Goal: Task Accomplishment & Management: Manage account settings

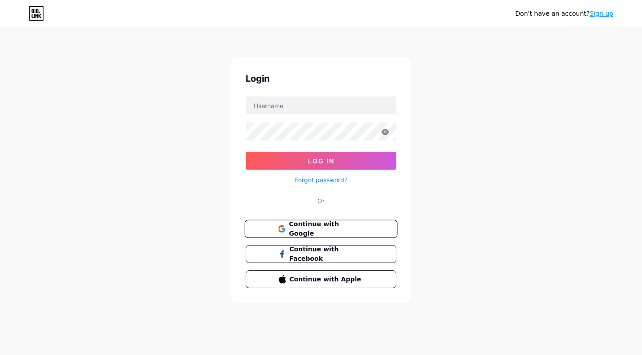
drag, startPoint x: 0, startPoint y: 0, endPoint x: 318, endPoint y: 224, distance: 389.0
click at [318, 224] on span "Continue with Google" at bounding box center [326, 228] width 75 height 19
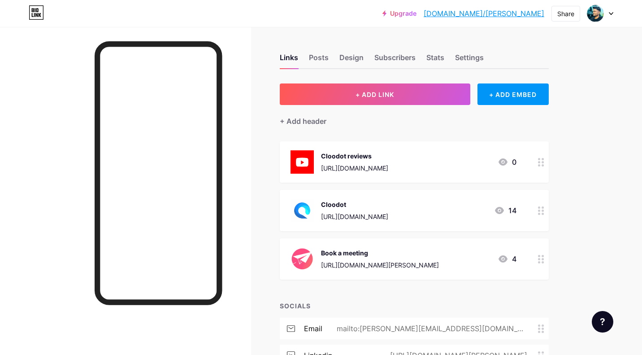
click at [538, 159] on icon at bounding box center [541, 162] width 6 height 9
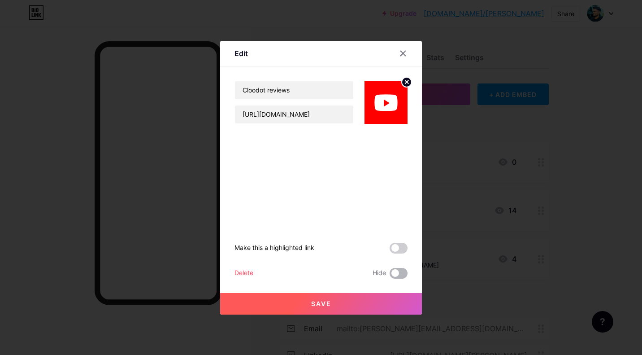
click at [398, 271] on span at bounding box center [399, 273] width 18 height 11
click at [390, 275] on input "checkbox" at bounding box center [390, 275] width 0 height 0
click at [321, 304] on span "Save" at bounding box center [321, 303] width 20 height 8
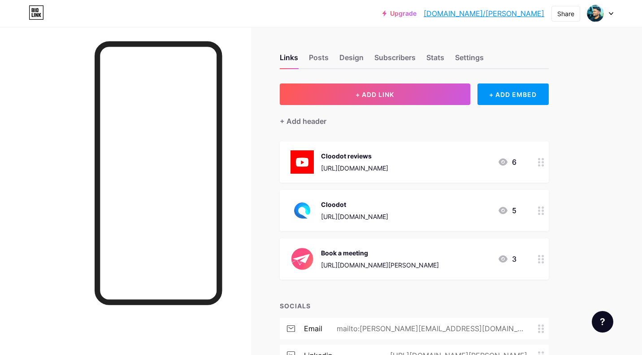
click at [504, 159] on icon at bounding box center [502, 161] width 9 height 7
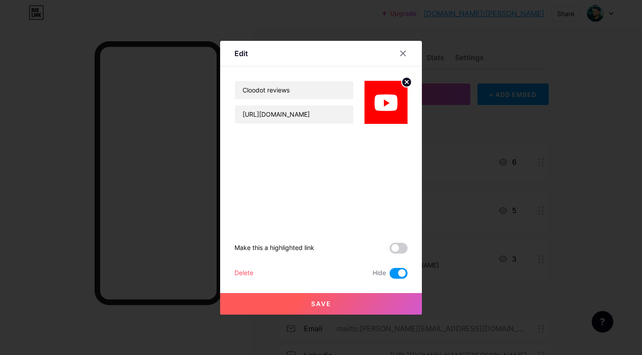
click at [353, 303] on button "Save" at bounding box center [321, 304] width 202 height 22
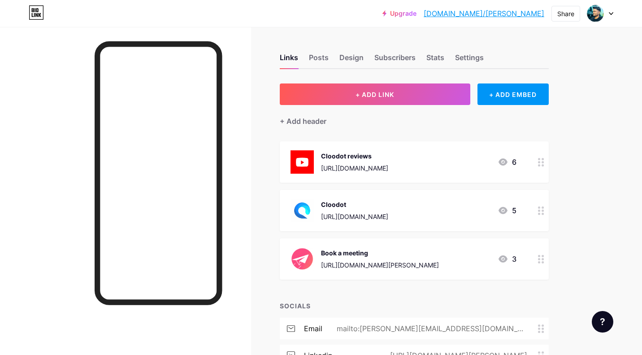
click at [430, 211] on div "Cloodot https://bio.link/cloodot 5" at bounding box center [403, 210] width 226 height 23
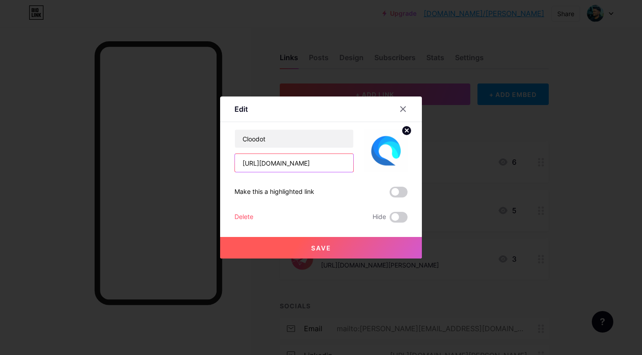
drag, startPoint x: 263, startPoint y: 163, endPoint x: 286, endPoint y: 163, distance: 22.4
click at [286, 163] on input "https://bio.link/cloodot" at bounding box center [294, 163] width 118 height 18
click at [322, 157] on input "https://cloodot" at bounding box center [294, 163] width 118 height 18
click at [308, 159] on input "https://cloodot" at bounding box center [294, 163] width 118 height 18
type input "[URL][DOMAIN_NAME]"
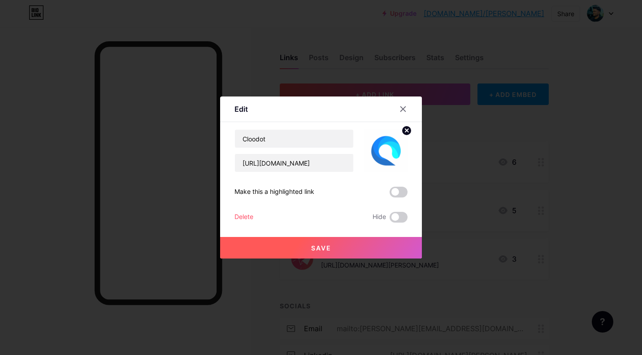
click at [325, 195] on div "Make this a highlighted link" at bounding box center [320, 191] width 173 height 11
click at [336, 242] on button "Save" at bounding box center [321, 248] width 202 height 22
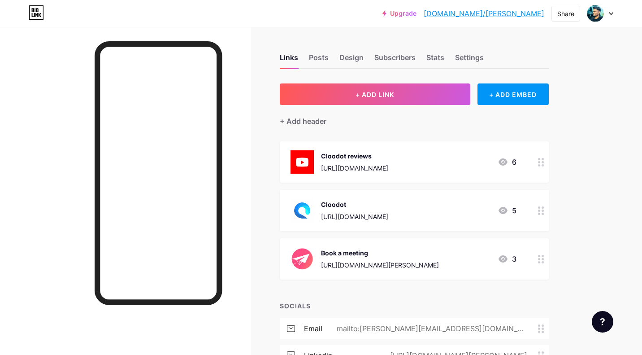
click at [303, 208] on img at bounding box center [301, 210] width 23 height 23
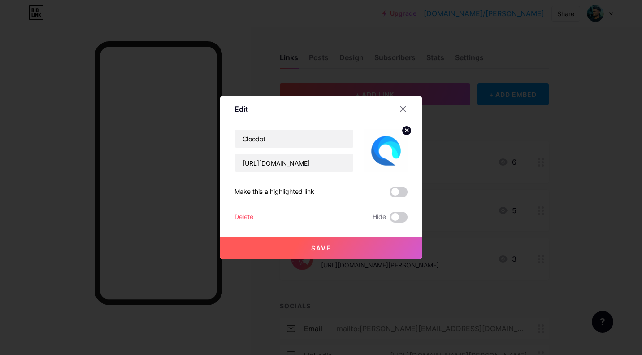
click at [405, 130] on circle at bounding box center [407, 131] width 10 height 10
click at [389, 145] on rect at bounding box center [384, 144] width 14 height 14
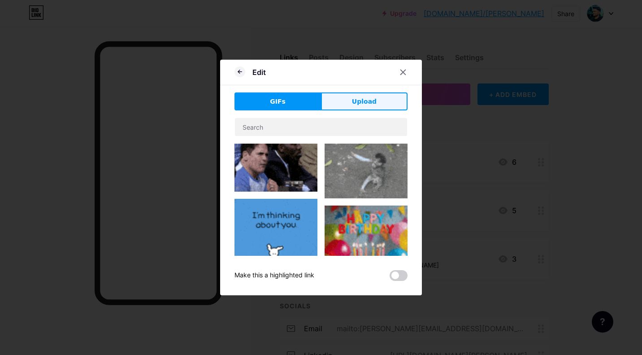
click at [354, 102] on span "Upload" at bounding box center [364, 101] width 25 height 9
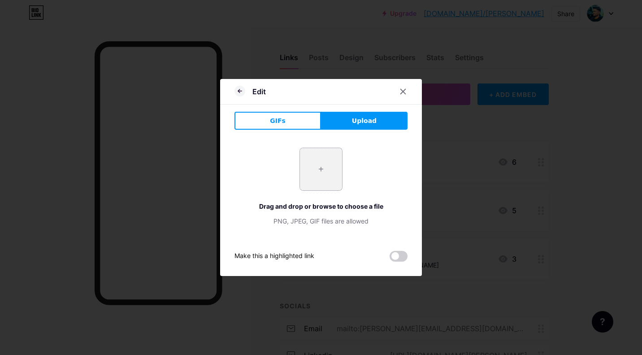
click at [313, 179] on input "file" at bounding box center [321, 169] width 42 height 42
click at [320, 156] on input "file" at bounding box center [321, 169] width 42 height 42
type input "C:\fakepath\logooooo.png"
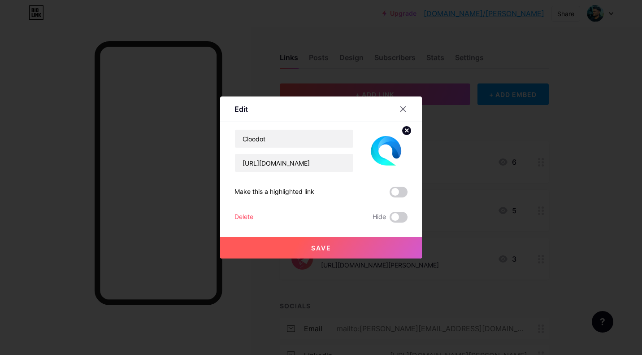
click at [371, 248] on button "Save" at bounding box center [321, 248] width 202 height 22
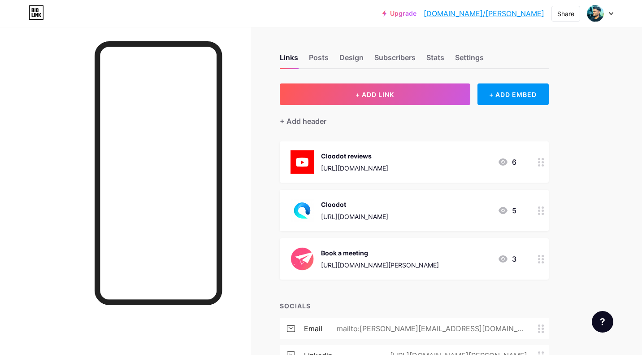
click at [306, 254] on img at bounding box center [301, 258] width 23 height 23
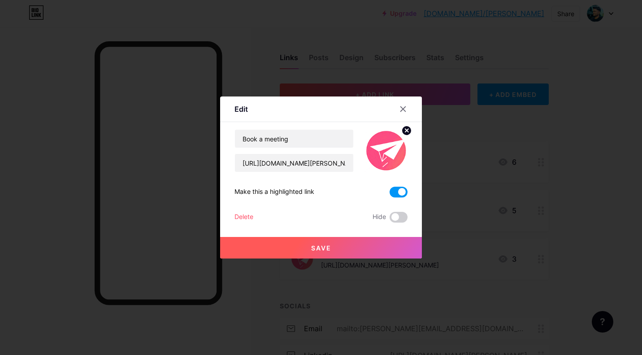
click at [390, 152] on img at bounding box center [385, 150] width 43 height 43
click at [410, 121] on div "Edit" at bounding box center [321, 111] width 202 height 21
click at [409, 131] on circle at bounding box center [407, 131] width 10 height 10
click at [387, 150] on rect at bounding box center [390, 151] width 7 height 4
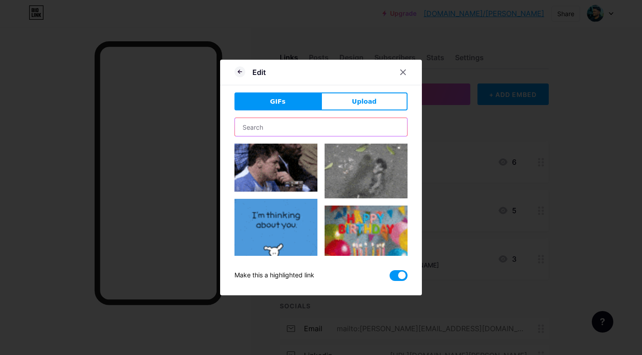
click at [318, 128] on input "text" at bounding box center [321, 127] width 172 height 18
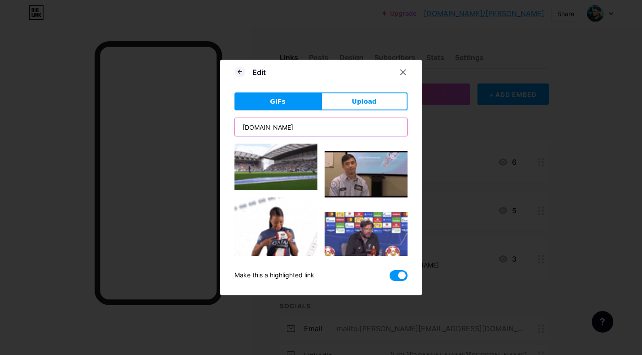
type input "cal.com"
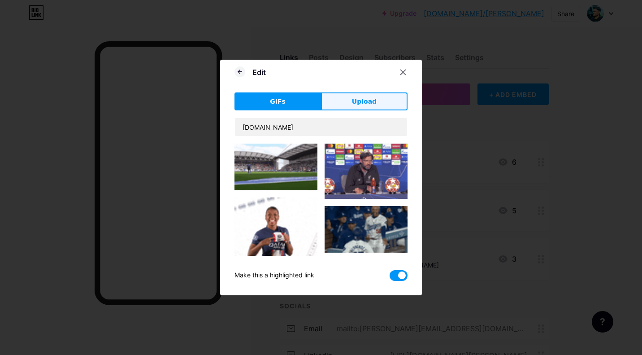
click at [358, 102] on span "Upload" at bounding box center [364, 101] width 25 height 9
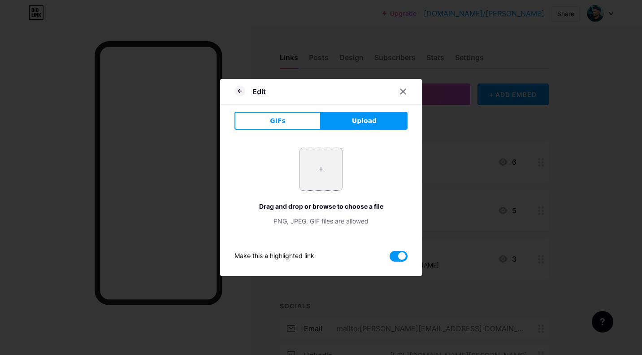
click at [325, 178] on input "file" at bounding box center [321, 169] width 42 height 42
type input "C:\fakepath\android-chrome-512x512.png"
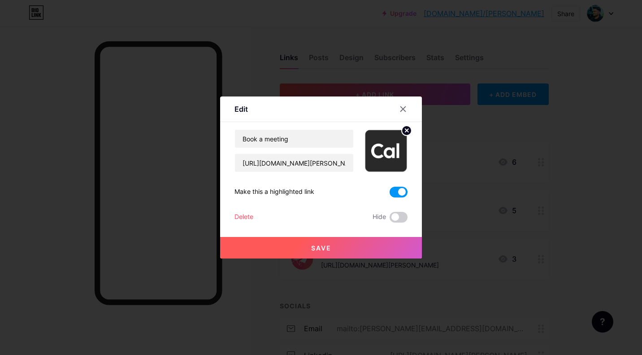
click at [356, 244] on button "Save" at bounding box center [321, 248] width 202 height 22
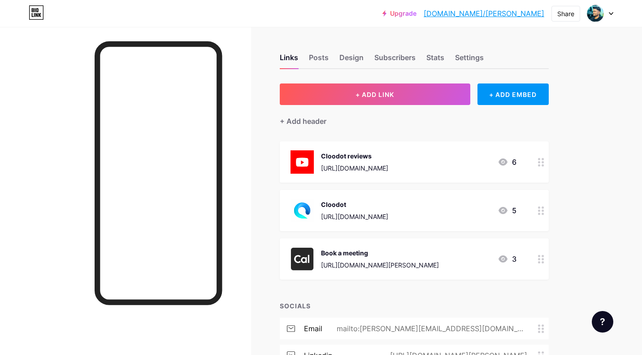
click at [305, 264] on img at bounding box center [301, 258] width 23 height 23
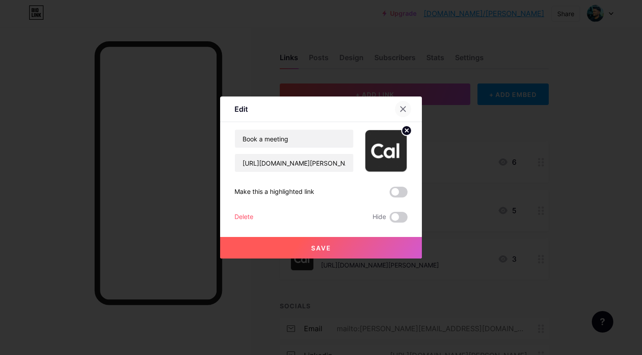
click at [402, 106] on icon at bounding box center [402, 108] width 7 height 7
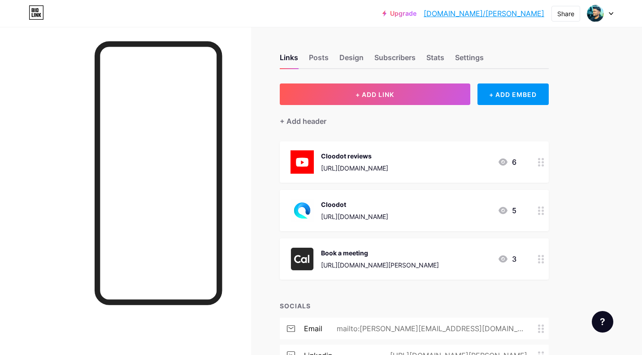
click at [359, 267] on div "[URL][DOMAIN_NAME][PERSON_NAME]" at bounding box center [380, 264] width 118 height 9
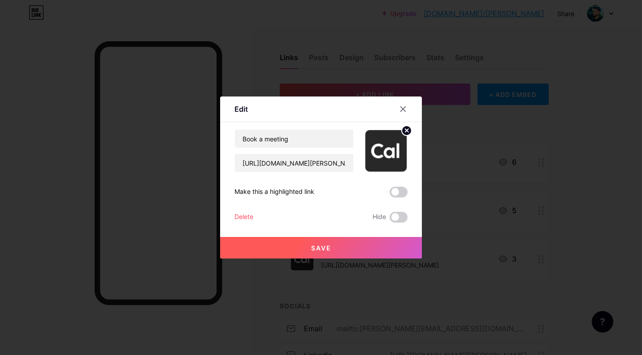
click at [390, 142] on img at bounding box center [385, 150] width 43 height 43
click at [406, 136] on img at bounding box center [385, 150] width 43 height 43
click at [406, 134] on circle at bounding box center [407, 131] width 10 height 10
click at [379, 158] on div "Picture" at bounding box center [386, 160] width 18 height 7
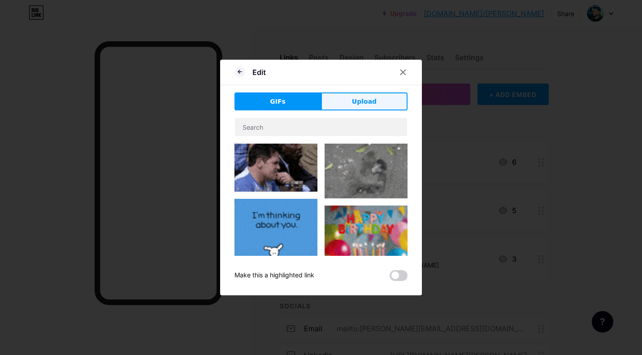
click at [353, 105] on span "Upload" at bounding box center [364, 101] width 25 height 9
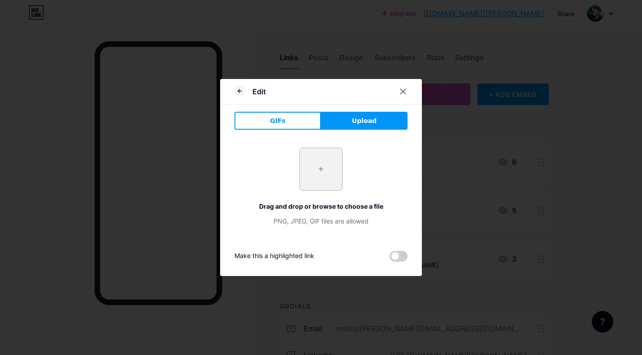
click at [341, 167] on input "file" at bounding box center [321, 169] width 42 height 42
type input "C:\fakepath\669dae764f7115c6d9bec7ec_Cal-Logo.svg"
click at [289, 129] on button "GIFs" at bounding box center [277, 121] width 87 height 18
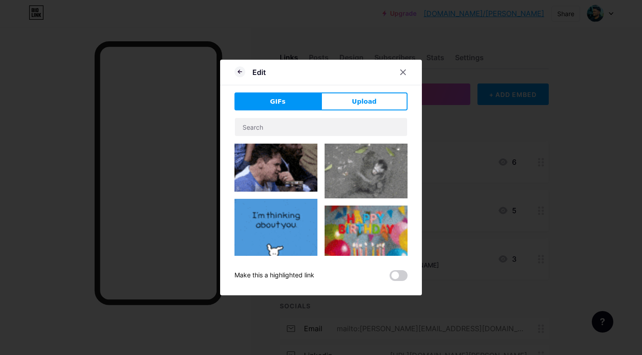
click at [363, 110] on div "GIFs Upload Content YouTube Play YouTube video without leaving your page. ADD V…" at bounding box center [320, 186] width 173 height 188
click at [362, 105] on span "Upload" at bounding box center [364, 101] width 25 height 9
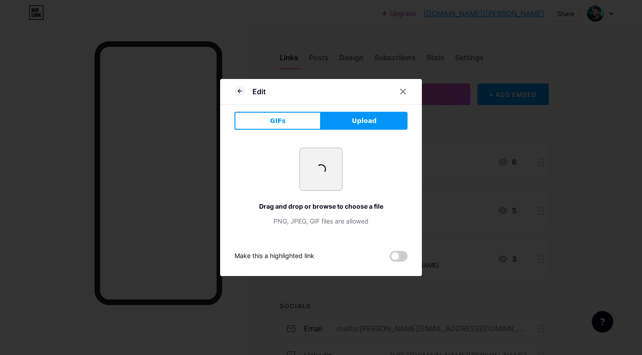
click at [315, 169] on input "file" at bounding box center [321, 169] width 42 height 42
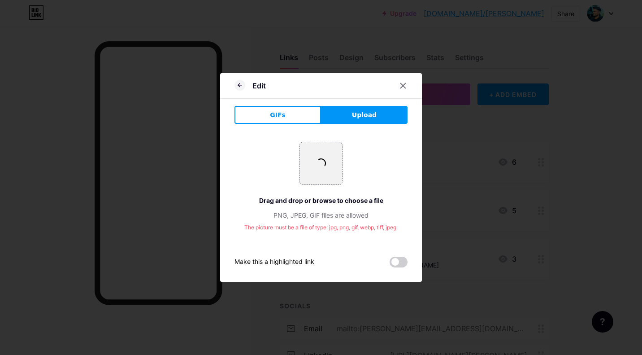
click at [352, 122] on button "Upload" at bounding box center [364, 115] width 87 height 18
click at [315, 172] on input "file" at bounding box center [321, 163] width 42 height 42
type input "C:\fakepath\669dae764f7115c6d9bec7ec_Cal-Logo 1.png"
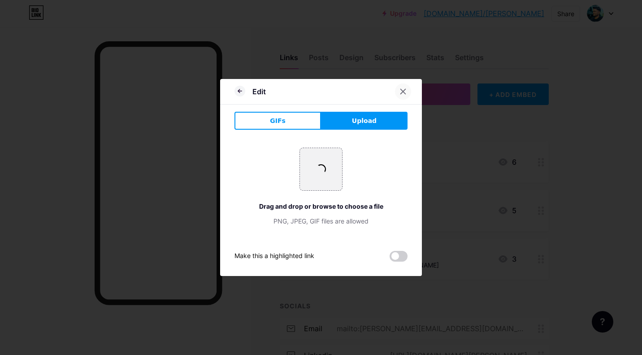
click at [403, 92] on icon at bounding box center [403, 91] width 5 height 5
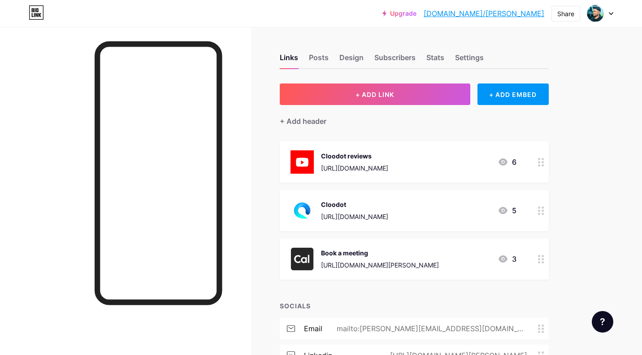
click at [332, 257] on div "Book a meeting https://cal.com/adhil" at bounding box center [380, 258] width 118 height 23
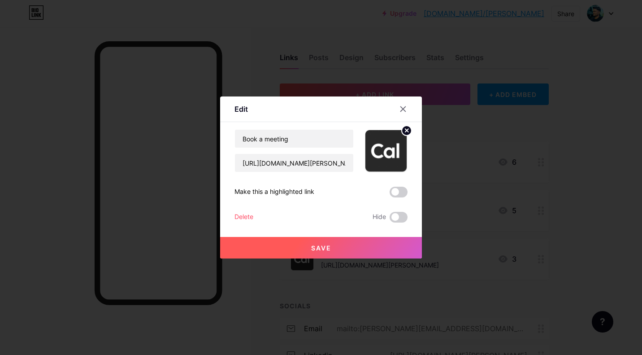
click at [399, 134] on img at bounding box center [385, 150] width 43 height 43
click at [402, 134] on icon at bounding box center [406, 130] width 11 height 11
click at [392, 143] on icon at bounding box center [386, 145] width 18 height 17
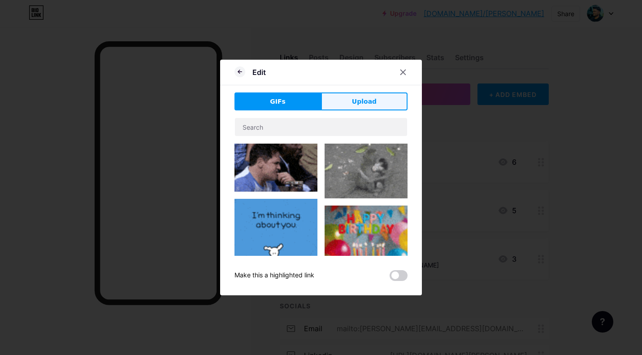
click at [367, 99] on span "Upload" at bounding box center [364, 101] width 25 height 9
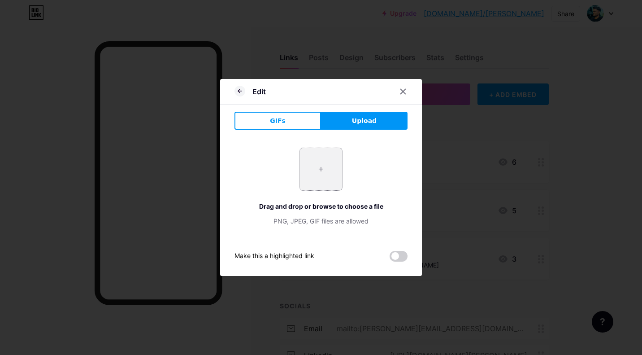
click at [317, 174] on input "file" at bounding box center [321, 169] width 42 height 42
type input "C:\fakepath\669dae764f7115c6d9bec7ec_Cal-Logo 1.png"
click at [327, 170] on input "file" at bounding box center [321, 169] width 42 height 42
click at [401, 93] on icon at bounding box center [403, 91] width 5 height 5
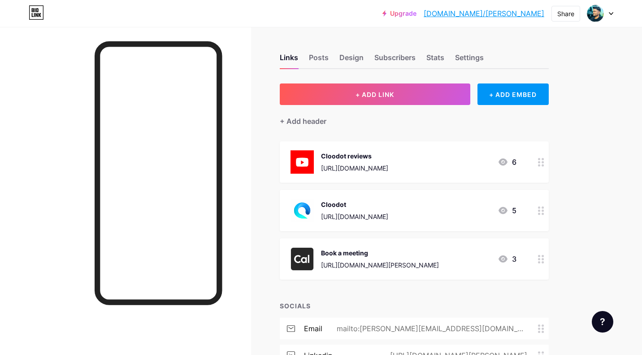
click at [309, 258] on img at bounding box center [301, 258] width 23 height 23
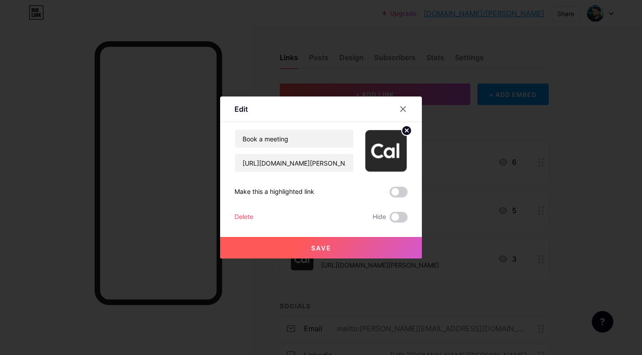
click at [337, 290] on div at bounding box center [321, 177] width 642 height 355
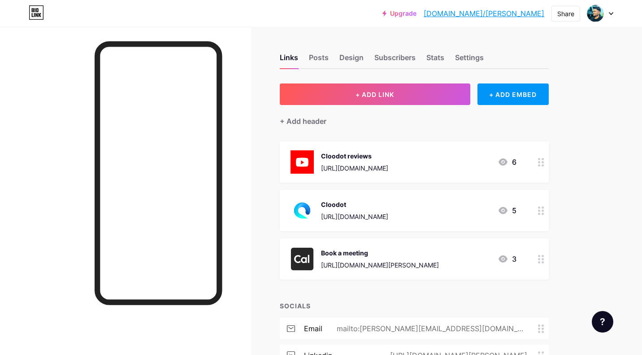
click at [317, 260] on div "Book a meeting https://cal.com/adhil" at bounding box center [364, 258] width 148 height 23
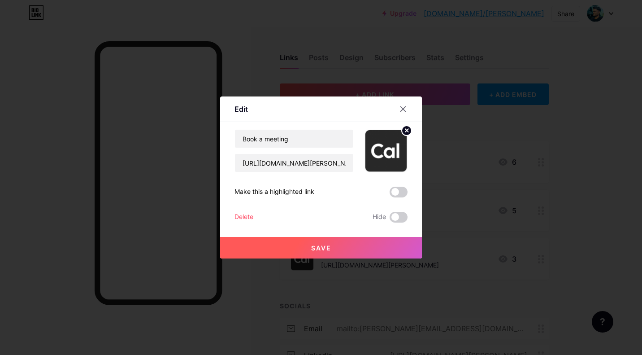
click at [367, 139] on img at bounding box center [385, 150] width 43 height 43
click at [405, 129] on icon at bounding box center [406, 130] width 3 height 3
click at [336, 243] on button "Save" at bounding box center [321, 248] width 202 height 22
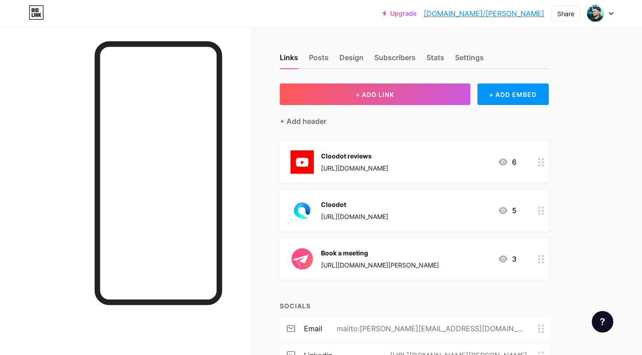
click at [319, 259] on div "Book a meeting https://cal.com/adhil" at bounding box center [364, 258] width 148 height 23
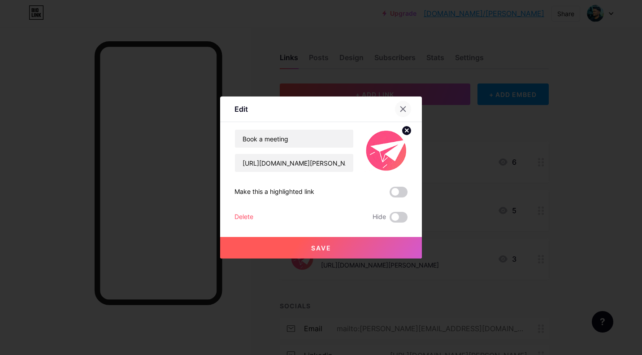
click at [403, 115] on div at bounding box center [403, 109] width 16 height 16
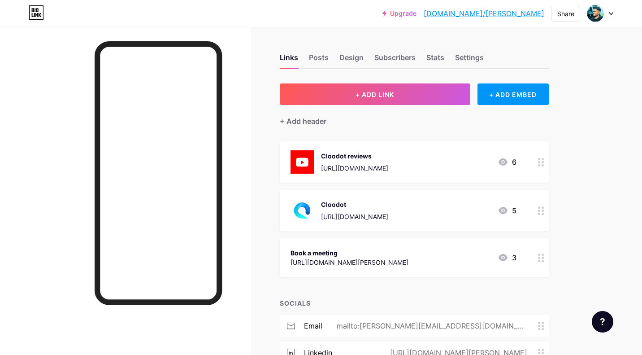
click at [316, 256] on div "Book a meeting" at bounding box center [349, 252] width 118 height 9
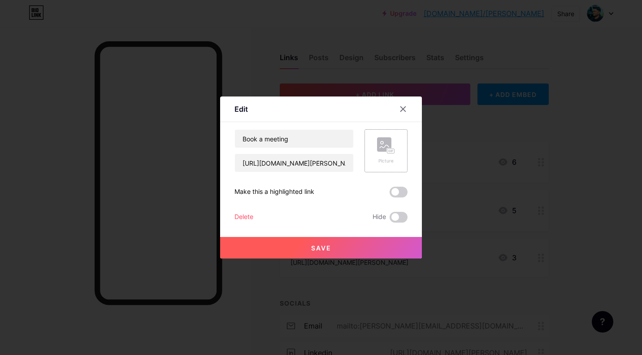
click at [400, 151] on div "Picture" at bounding box center [385, 150] width 43 height 43
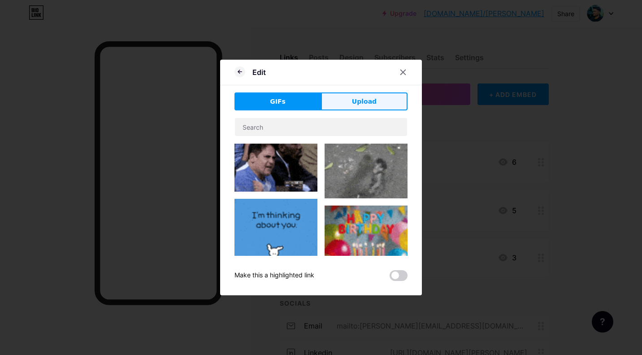
click at [367, 102] on span "Upload" at bounding box center [364, 101] width 25 height 9
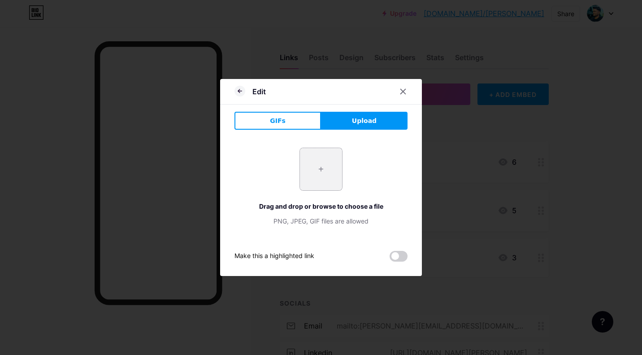
click at [325, 172] on input "file" at bounding box center [321, 169] width 42 height 42
type input "C:\fakepath\669dae764f7115c6d9bec7ec_Cal-Logo 1.png"
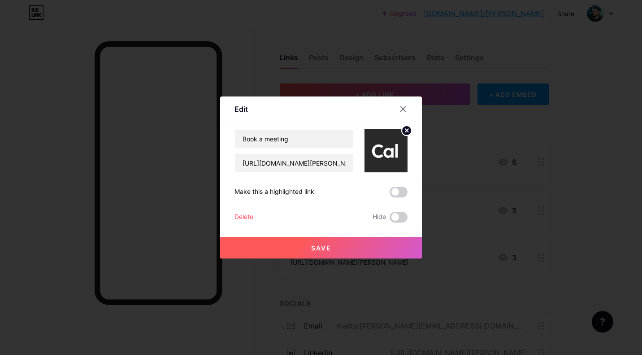
click at [334, 252] on button "Save" at bounding box center [321, 248] width 202 height 22
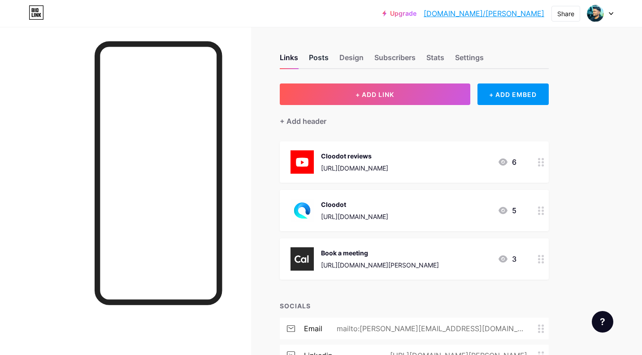
click at [318, 55] on div "Posts" at bounding box center [319, 60] width 20 height 16
click at [293, 59] on div "Links" at bounding box center [289, 60] width 18 height 16
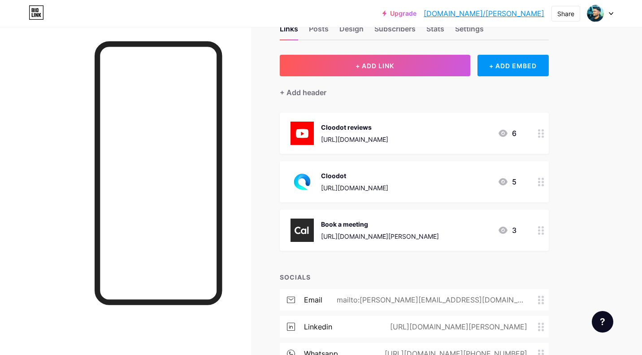
scroll to position [34, 0]
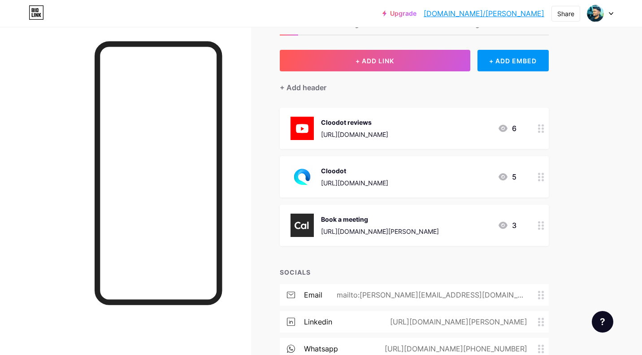
click at [317, 94] on div "+ ADD LINK + ADD EMBED + Add header Cloodot reviews [URL][DOMAIN_NAME] 6 [GEOGR…" at bounding box center [414, 218] width 269 height 336
click at [313, 90] on div "+ Add header" at bounding box center [303, 87] width 47 height 11
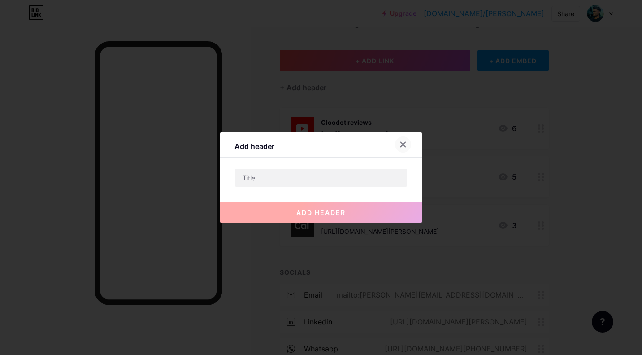
click at [405, 139] on div at bounding box center [403, 144] width 16 height 16
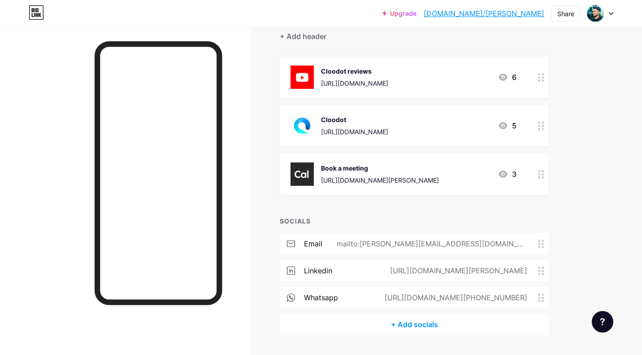
scroll to position [109, 0]
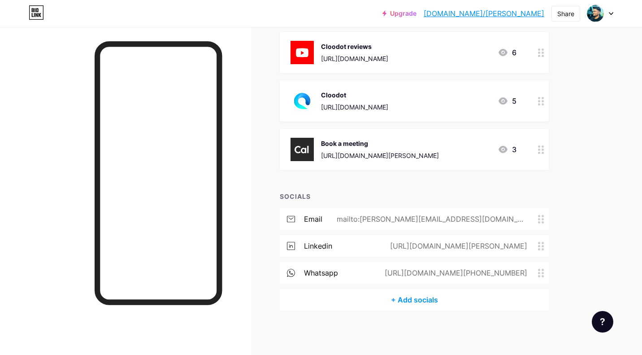
click at [426, 299] on div "+ Add socials" at bounding box center [414, 300] width 269 height 22
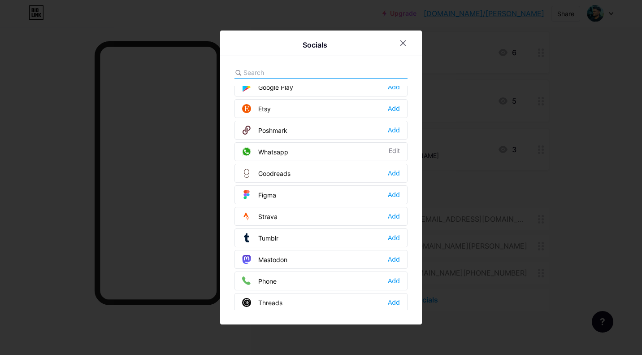
scroll to position [744, 0]
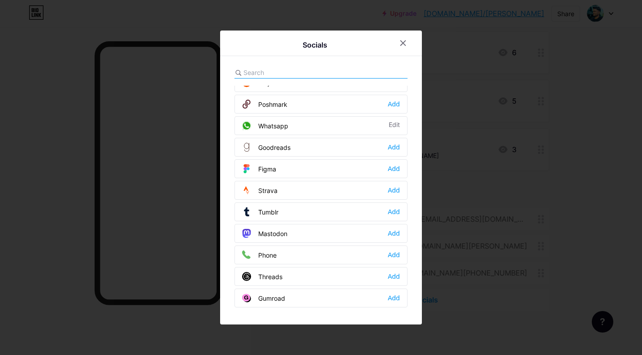
click at [310, 74] on input "text" at bounding box center [292, 72] width 99 height 9
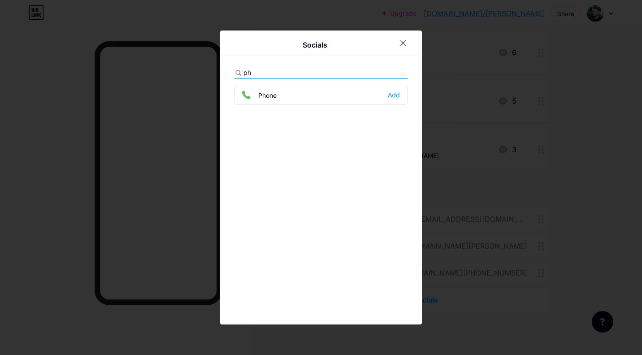
scroll to position [0, 0]
type input "phone"
click at [394, 94] on div "Add" at bounding box center [394, 95] width 12 height 9
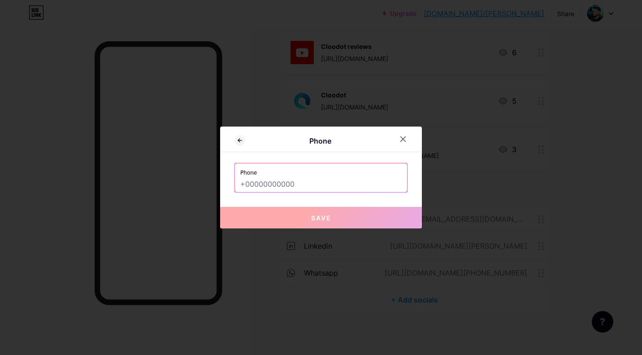
click at [297, 186] on input "text" at bounding box center [320, 184] width 161 height 15
paste input "966564739736"
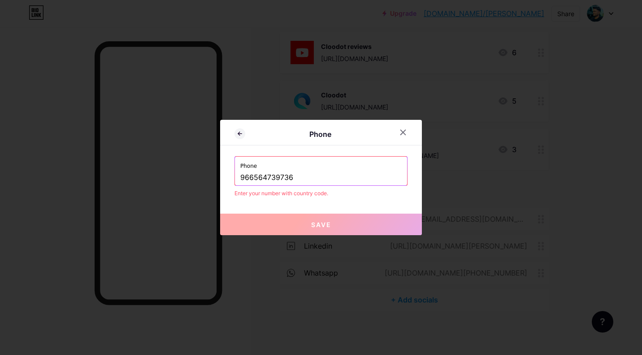
click at [240, 177] on input "966564739736" at bounding box center [320, 177] width 161 height 15
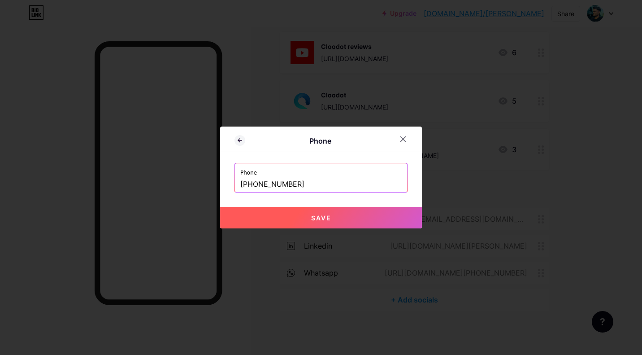
click at [316, 215] on span "Save" at bounding box center [321, 218] width 20 height 8
type input "tel:[PHONE_NUMBER]"
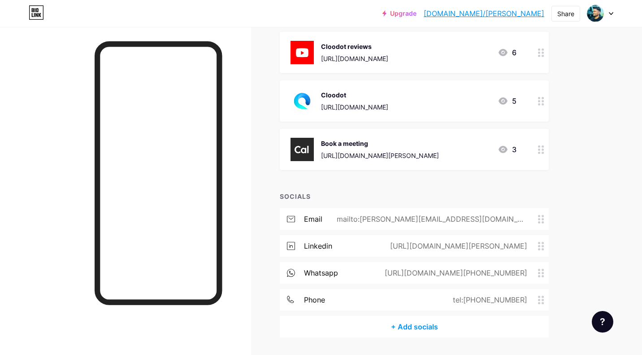
drag, startPoint x: 533, startPoint y: 295, endPoint x: 524, endPoint y: 238, distance: 57.8
click at [524, 238] on div "email mailto:[PERSON_NAME][EMAIL_ADDRESS][DOMAIN_NAME] linkedin [URL][DOMAIN_NA…" at bounding box center [414, 262] width 269 height 108
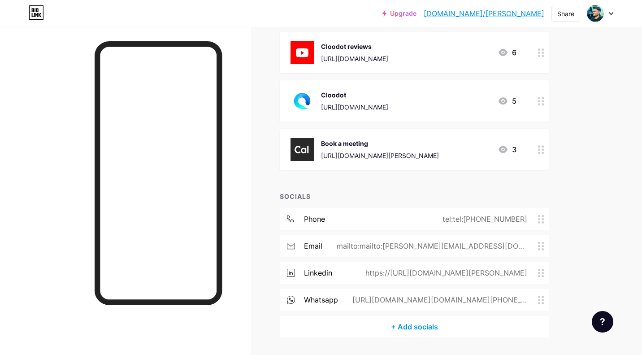
click at [578, 198] on div "Links Posts Design Subscribers Stats Settings + ADD LINK + ADD EMBED + Add head…" at bounding box center [293, 150] width 586 height 464
click at [474, 149] on div "Book a meeting [URL][DOMAIN_NAME][PERSON_NAME] 3" at bounding box center [403, 149] width 226 height 23
click at [397, 109] on div at bounding box center [403, 109] width 16 height 16
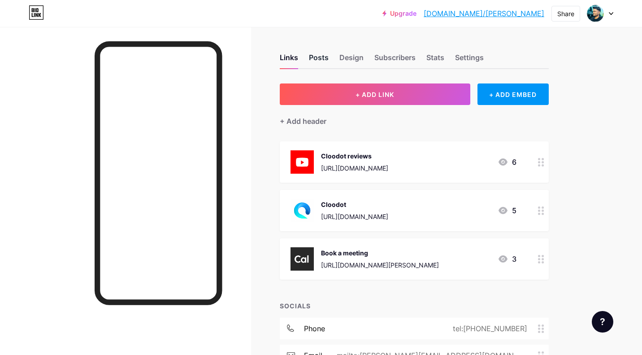
click at [324, 57] on div "Posts" at bounding box center [319, 60] width 20 height 16
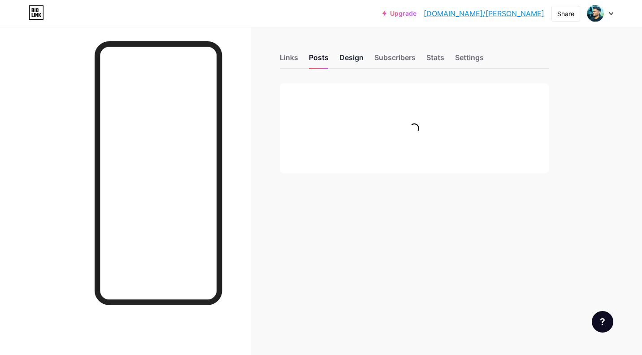
click at [355, 59] on div "Design" at bounding box center [351, 60] width 24 height 16
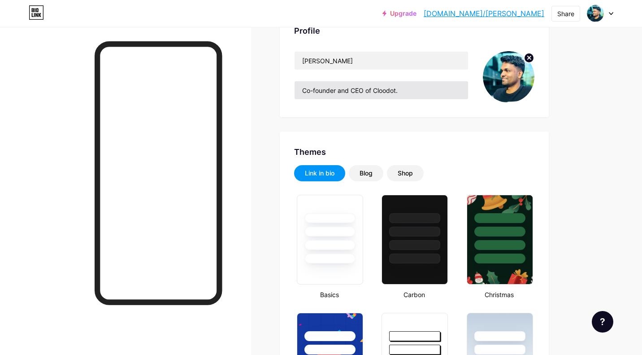
scroll to position [74, 0]
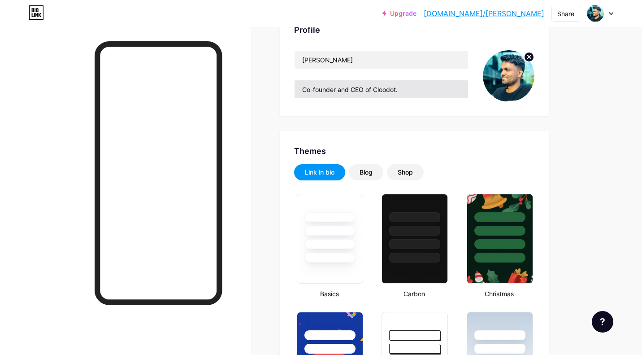
type input "#ffffff"
type input "#000000"
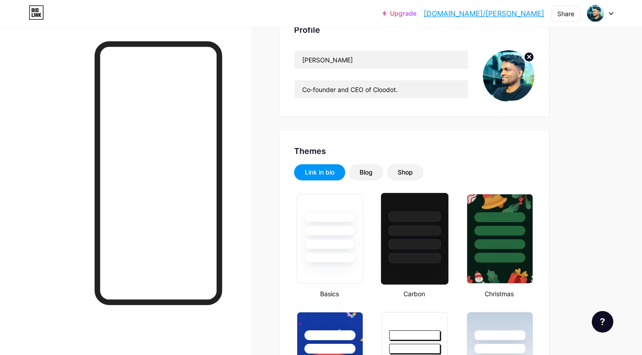
click at [418, 201] on div at bounding box center [414, 228] width 67 height 70
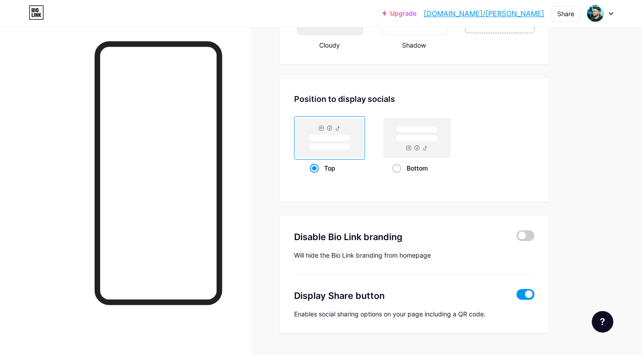
scroll to position [1128, 0]
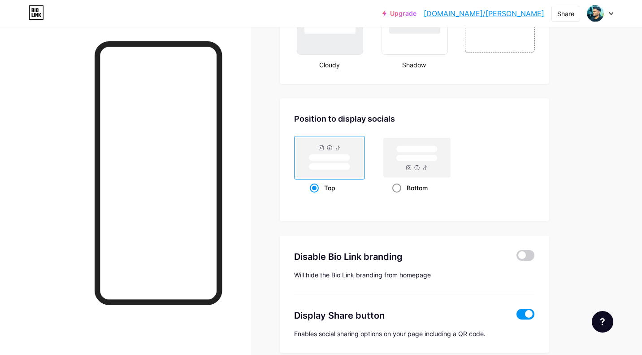
click at [395, 188] on span at bounding box center [396, 187] width 9 height 9
click at [395, 196] on input "Bottom" at bounding box center [395, 199] width 6 height 6
radio input "true"
click at [312, 187] on span at bounding box center [314, 187] width 9 height 9
click at [312, 196] on input "Top" at bounding box center [313, 199] width 6 height 6
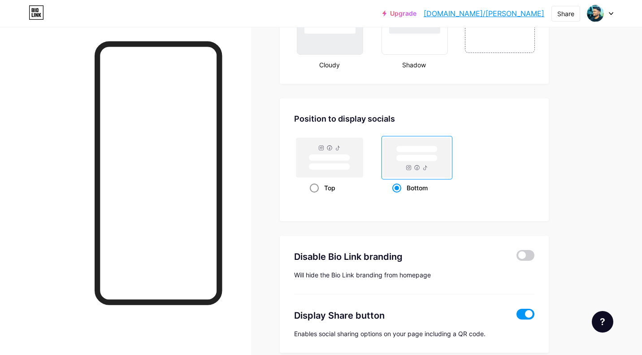
radio input "true"
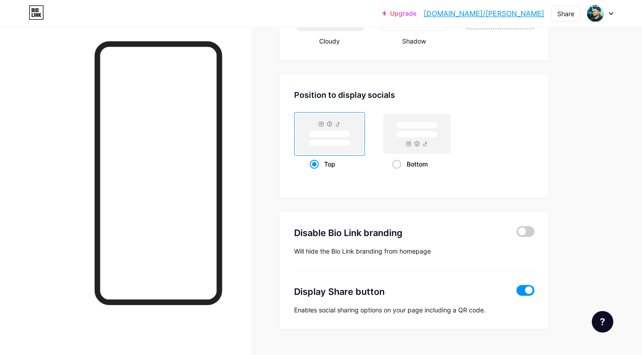
scroll to position [1154, 0]
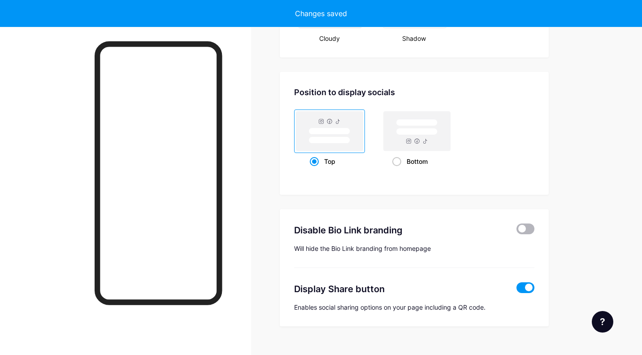
click at [524, 227] on span at bounding box center [525, 228] width 18 height 11
click at [516, 231] on input "checkbox" at bounding box center [516, 231] width 0 height 0
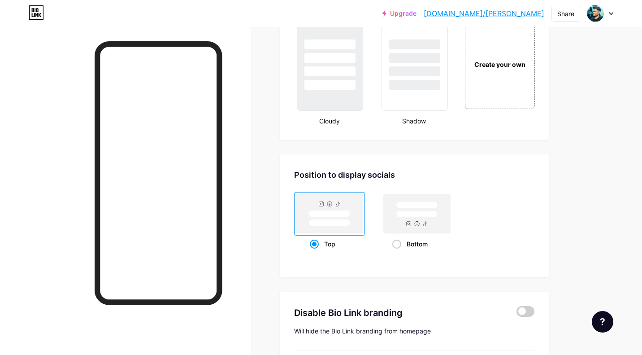
scroll to position [1071, 0]
click at [336, 111] on div at bounding box center [330, 66] width 68 height 92
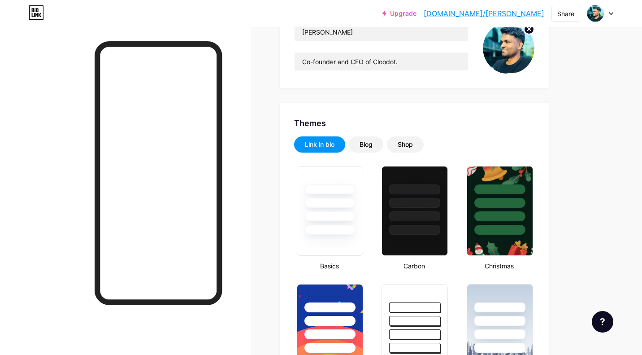
scroll to position [65, 0]
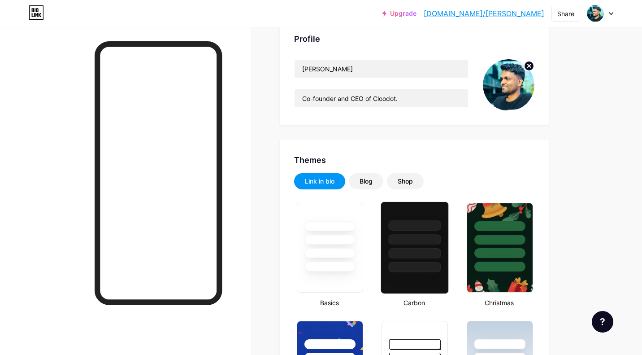
click at [418, 238] on div at bounding box center [415, 239] width 52 height 10
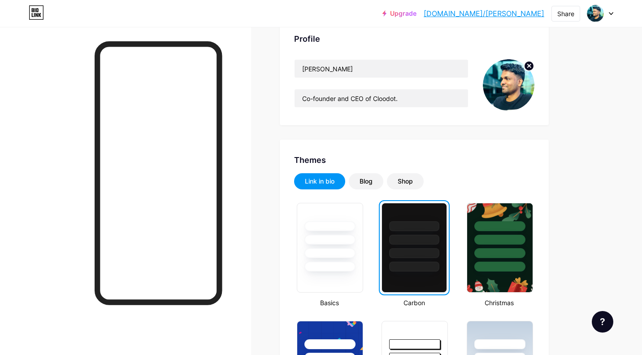
scroll to position [0, 0]
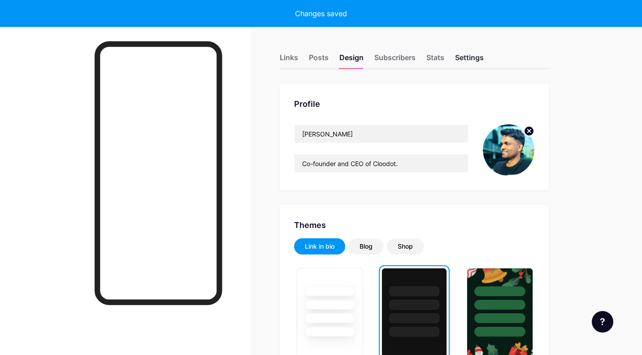
click at [467, 56] on div "Settings" at bounding box center [469, 60] width 29 height 16
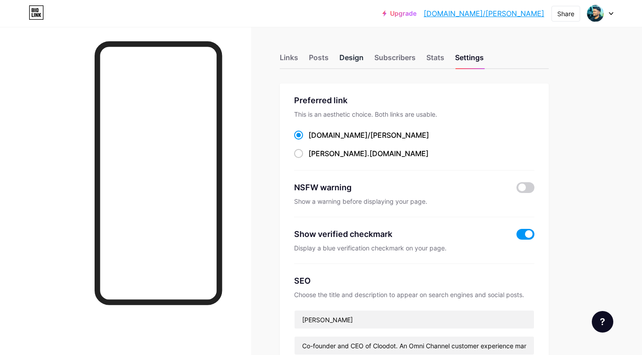
click at [349, 59] on div "Design" at bounding box center [351, 60] width 24 height 16
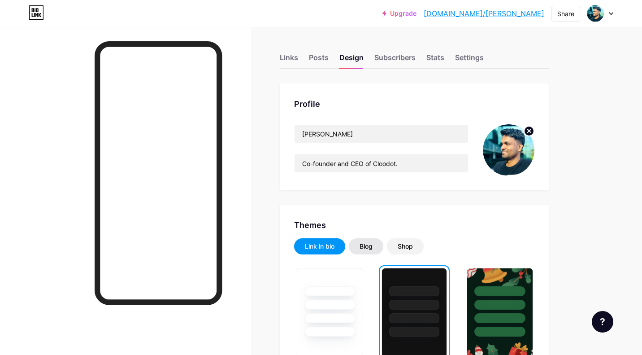
click at [372, 240] on div "Blog" at bounding box center [366, 246] width 35 height 16
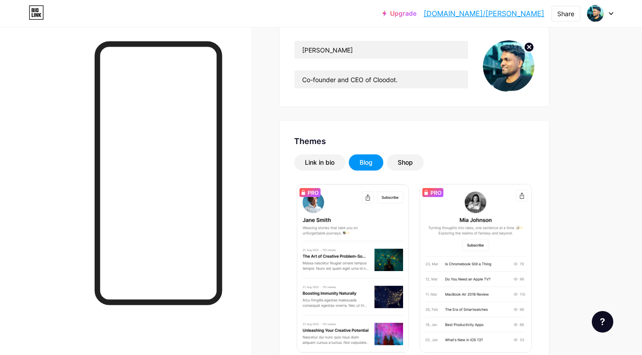
scroll to position [113, 0]
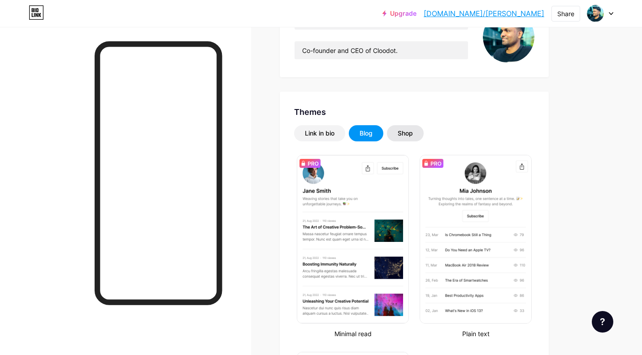
click at [412, 135] on div "Shop" at bounding box center [405, 133] width 15 height 9
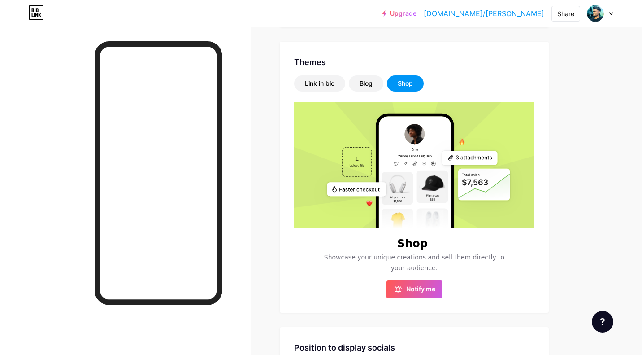
scroll to position [156, 0]
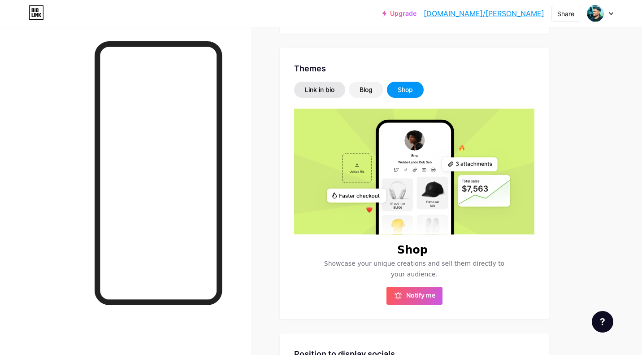
click at [320, 90] on div "Link in bio" at bounding box center [320, 89] width 30 height 9
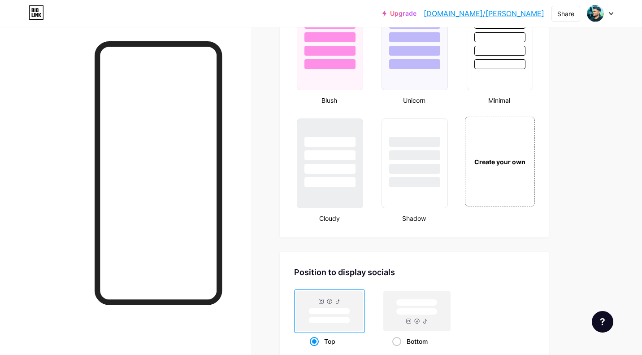
scroll to position [975, 0]
click at [517, 158] on div "Create your own" at bounding box center [499, 161] width 67 height 10
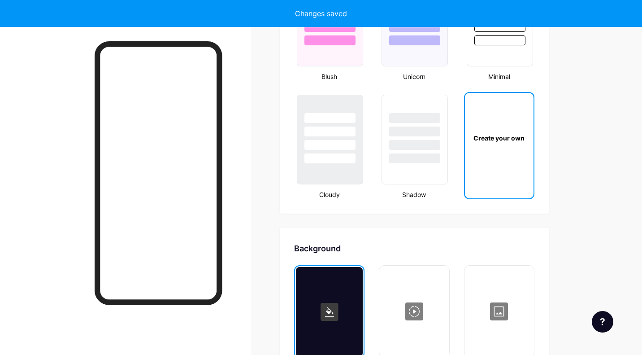
type input "#ffffff"
type input "#000000"
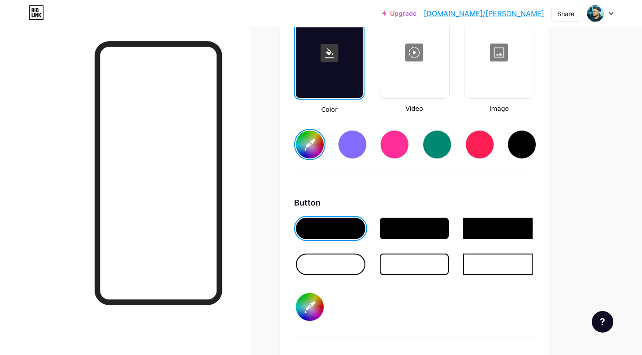
scroll to position [1274, 0]
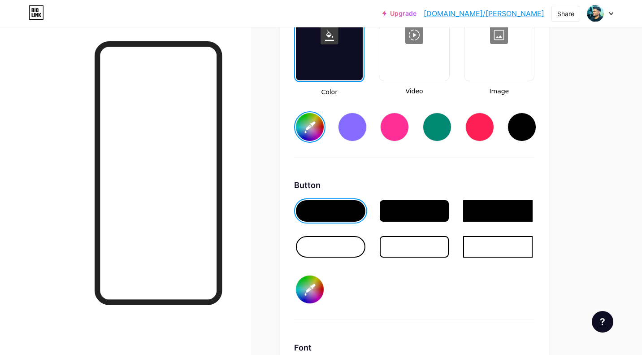
click at [396, 248] on div at bounding box center [414, 247] width 69 height 22
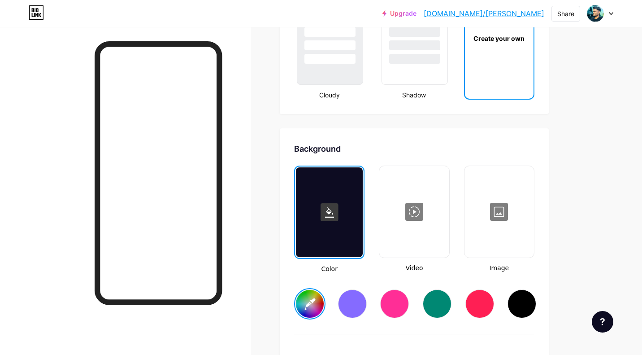
scroll to position [1106, 0]
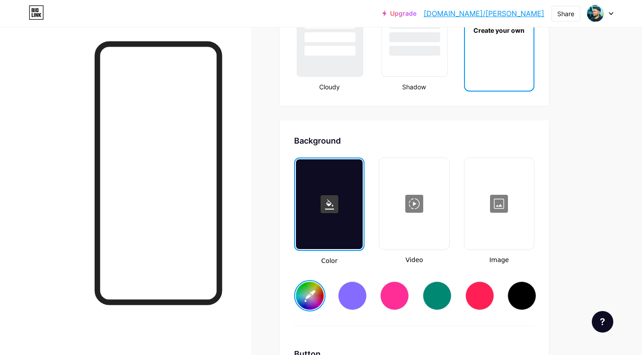
click at [354, 230] on div at bounding box center [329, 204] width 67 height 90
click at [310, 290] on input "#ffffff" at bounding box center [310, 295] width 28 height 28
click at [528, 299] on div at bounding box center [521, 295] width 29 height 29
type input "#000000"
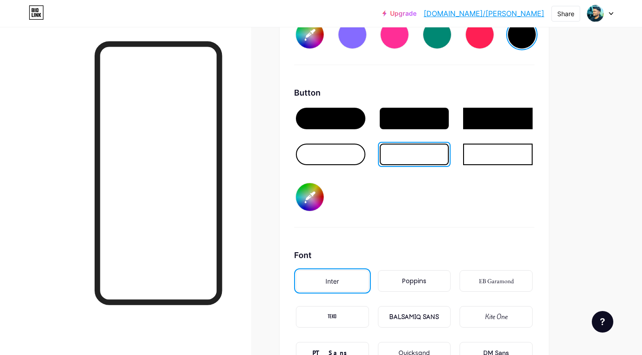
scroll to position [1374, 0]
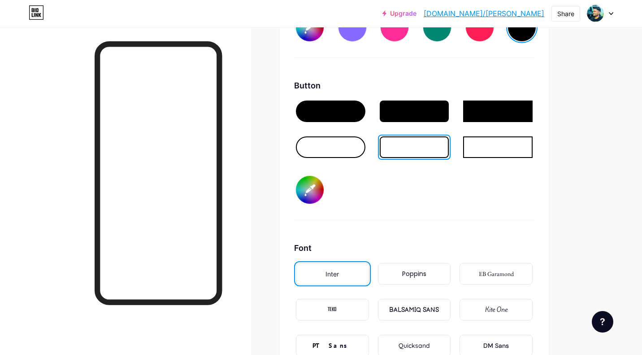
click at [309, 190] on input "#000000" at bounding box center [310, 190] width 28 height 28
click at [310, 190] on input "#ffffff" at bounding box center [310, 190] width 28 height 28
click at [313, 184] on input "#ffffff" at bounding box center [310, 190] width 28 height 28
click at [319, 193] on input "#ffffff" at bounding box center [310, 190] width 28 height 28
click at [320, 196] on input "#01ffff" at bounding box center [310, 190] width 28 height 28
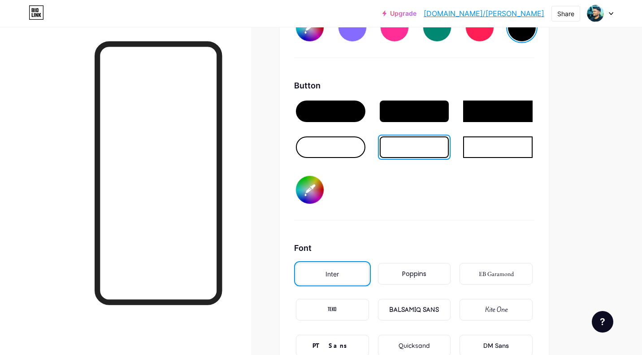
type input "#4ca153"
click at [433, 201] on div "Button #4ca153" at bounding box center [414, 149] width 240 height 141
click at [421, 112] on div at bounding box center [414, 111] width 69 height 22
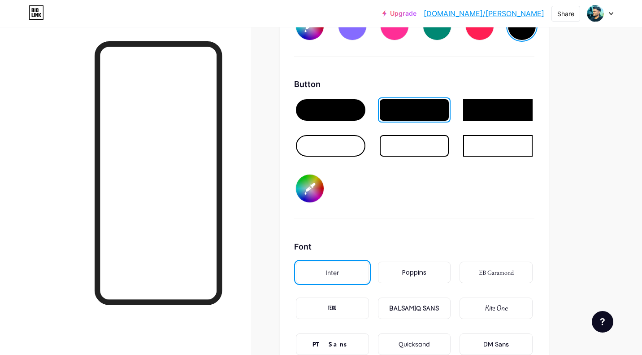
scroll to position [1376, 0]
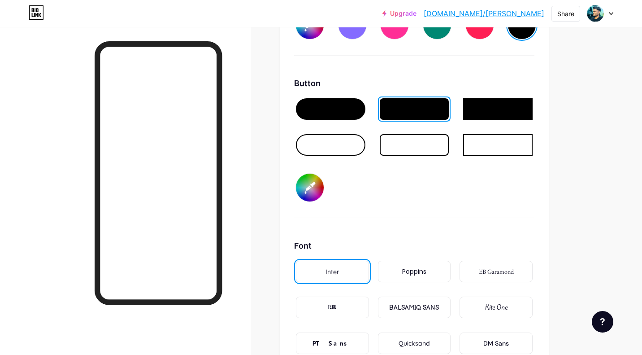
click at [351, 115] on div at bounding box center [330, 109] width 69 height 22
click at [420, 107] on div at bounding box center [414, 109] width 69 height 22
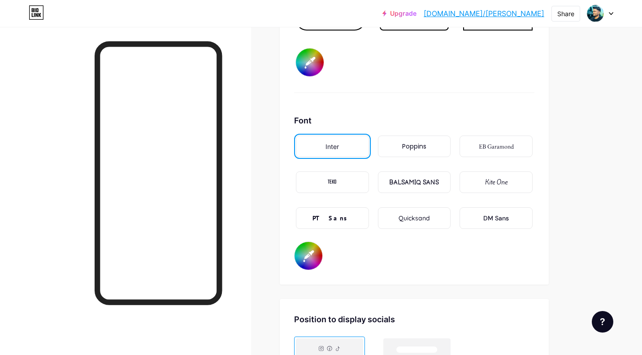
scroll to position [1502, 0]
click at [412, 142] on div "Poppins" at bounding box center [414, 145] width 24 height 9
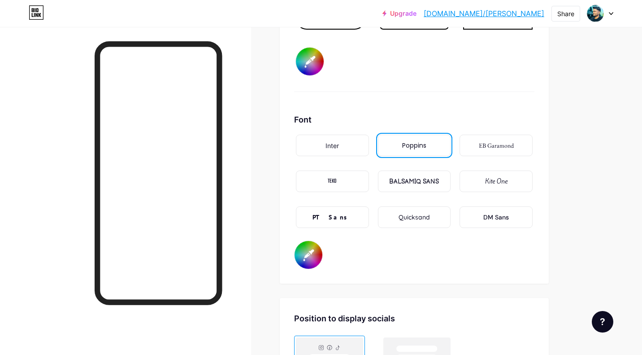
click at [486, 148] on div "EB Garamond" at bounding box center [496, 145] width 35 height 9
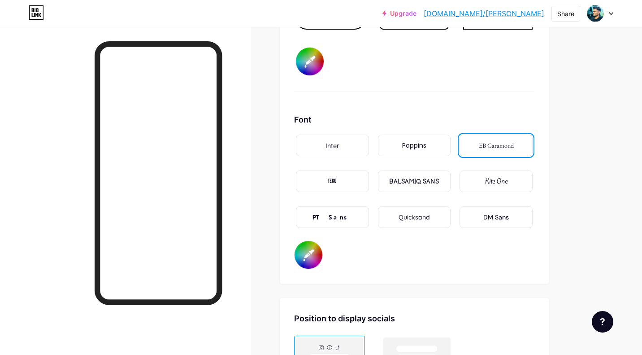
click at [341, 212] on div "PT Sans" at bounding box center [331, 216] width 39 height 9
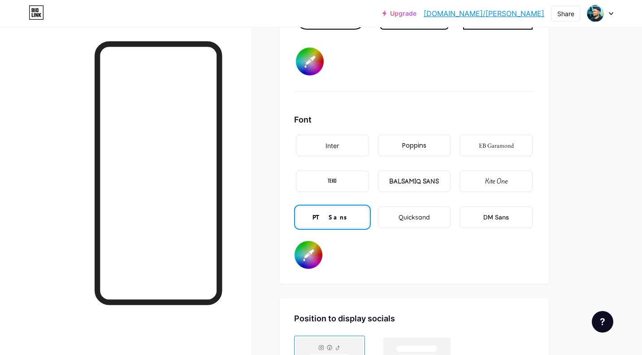
click at [413, 187] on div "BALSAMIQ SANS" at bounding box center [414, 181] width 73 height 22
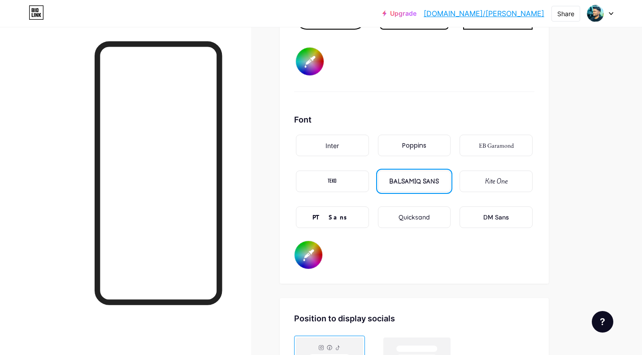
click at [436, 215] on div "Quicksand" at bounding box center [414, 217] width 73 height 22
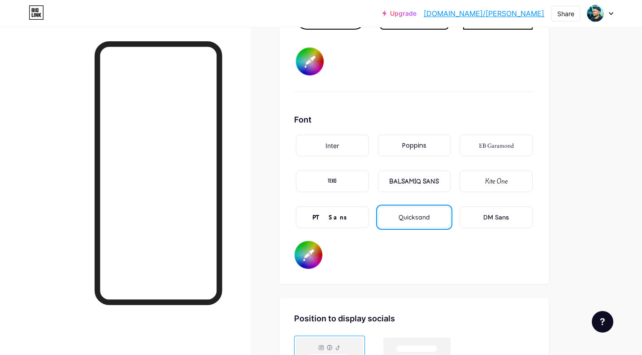
click at [410, 143] on div "Poppins" at bounding box center [414, 145] width 24 height 9
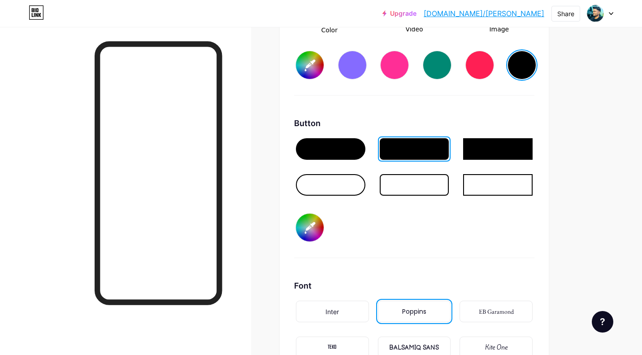
scroll to position [0, 0]
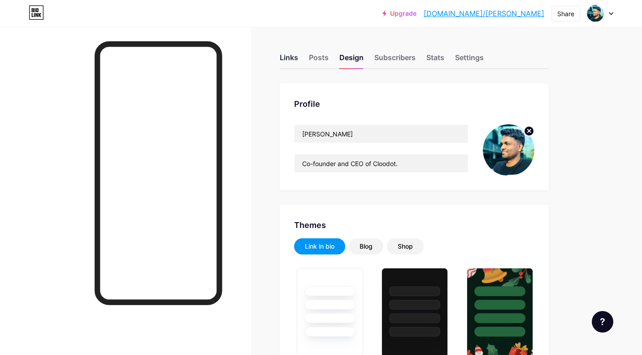
click at [286, 59] on div "Links" at bounding box center [289, 60] width 18 height 16
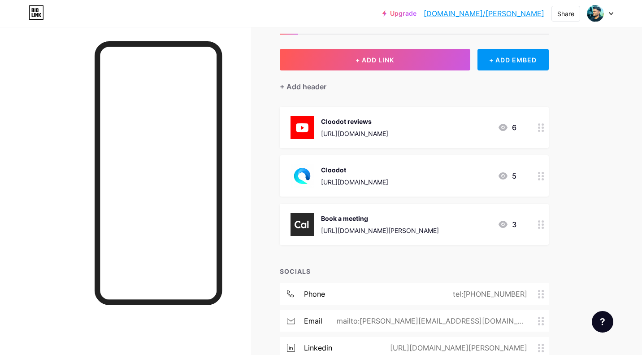
scroll to position [30, 0]
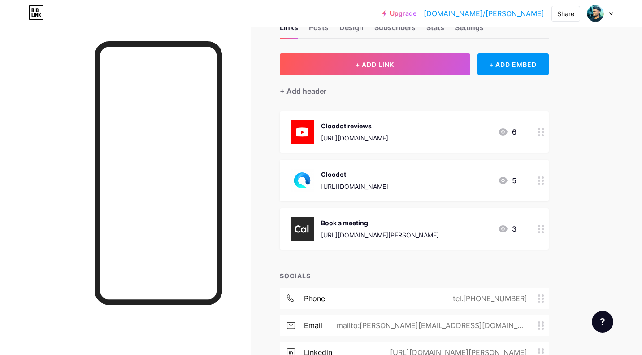
click at [394, 167] on div "Cloodot [URL][DOMAIN_NAME] 5" at bounding box center [414, 180] width 269 height 41
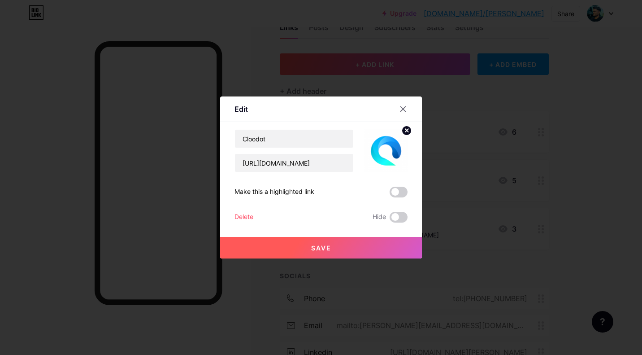
click at [407, 132] on circle at bounding box center [407, 131] width 10 height 10
click at [360, 243] on button "Save" at bounding box center [321, 248] width 202 height 22
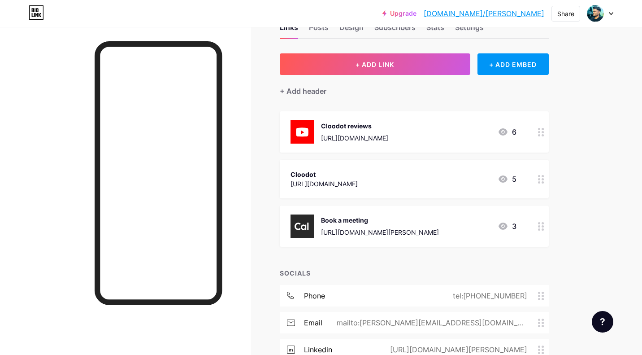
click at [386, 211] on div "Book a meeting [URL][DOMAIN_NAME][PERSON_NAME] 3" at bounding box center [414, 225] width 269 height 41
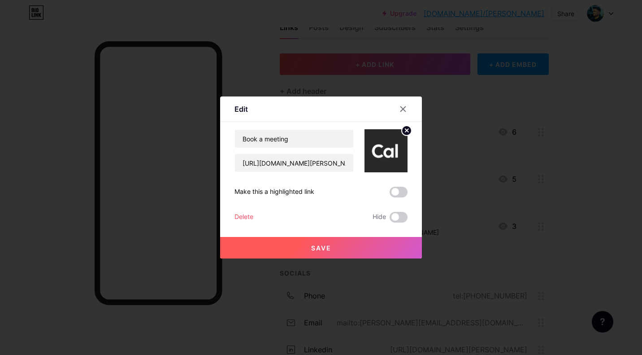
click at [406, 128] on circle at bounding box center [407, 131] width 10 height 10
click at [358, 251] on button "Save" at bounding box center [321, 248] width 202 height 22
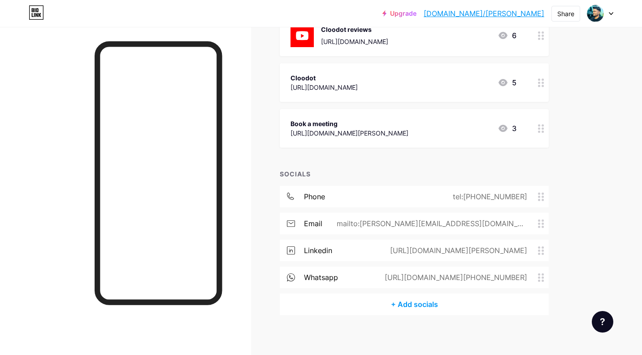
scroll to position [131, 0]
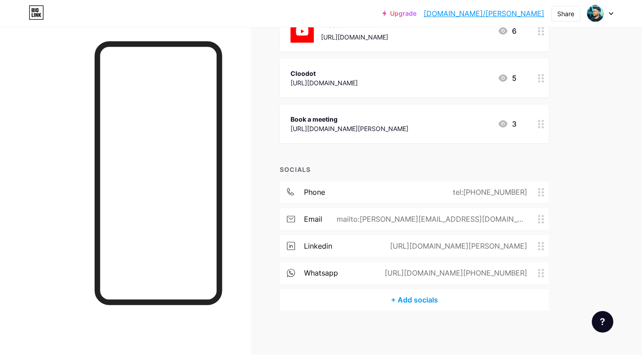
click at [403, 244] on div "[URL][DOMAIN_NAME][PERSON_NAME]" at bounding box center [457, 245] width 162 height 11
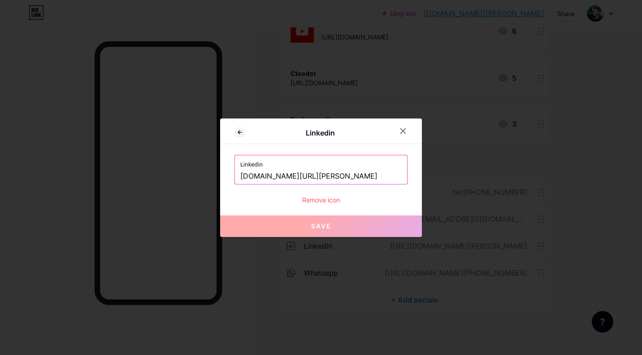
click at [346, 180] on input "[DOMAIN_NAME][URL][PERSON_NAME]" at bounding box center [320, 176] width 161 height 15
